Goal: Navigation & Orientation: Find specific page/section

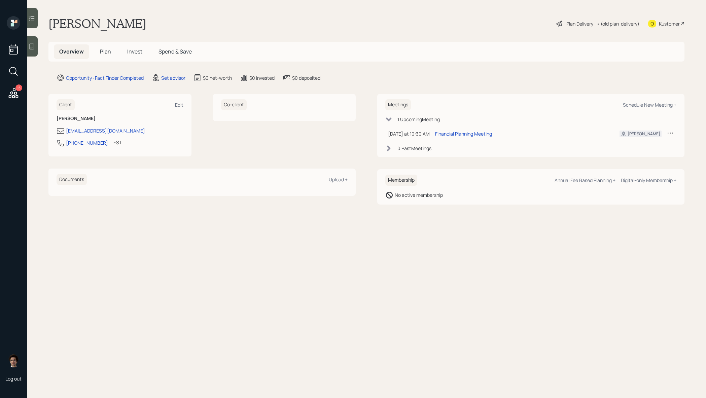
click at [20, 92] on div "15" at bounding box center [13, 58] width 16 height 85
click at [15, 96] on icon at bounding box center [13, 93] width 12 height 12
